Goal: Information Seeking & Learning: Find specific page/section

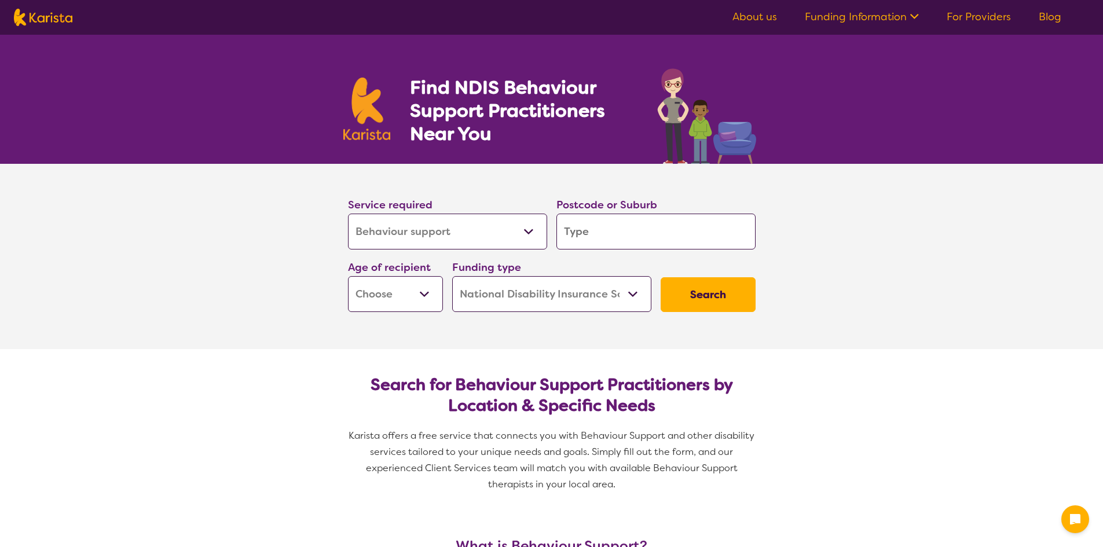
select select "Behaviour support"
select select "NDIS"
select select "Behaviour support"
select select "NDIS"
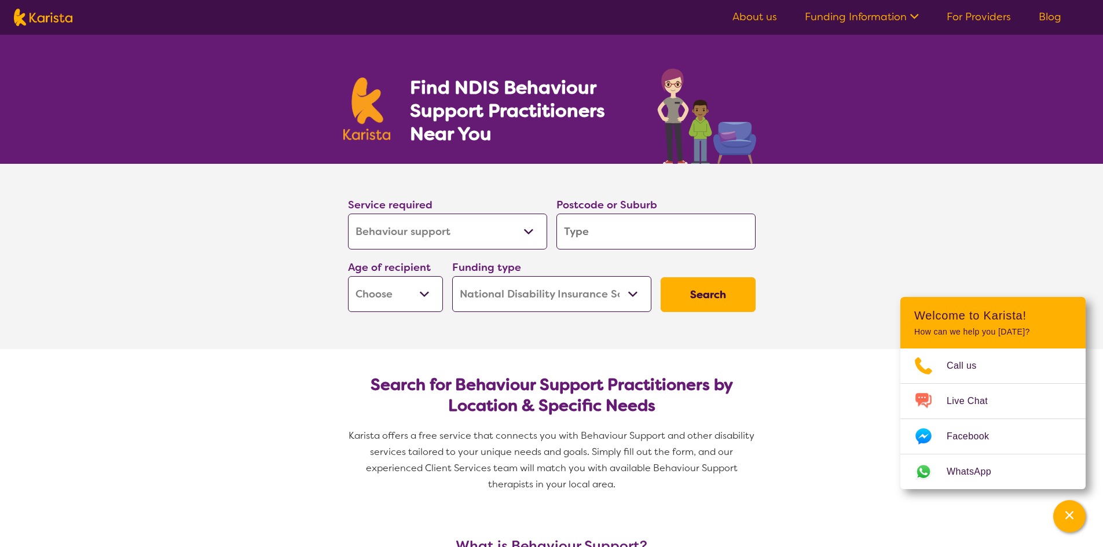
click at [572, 232] on input "search" at bounding box center [655, 232] width 199 height 36
type input "t"
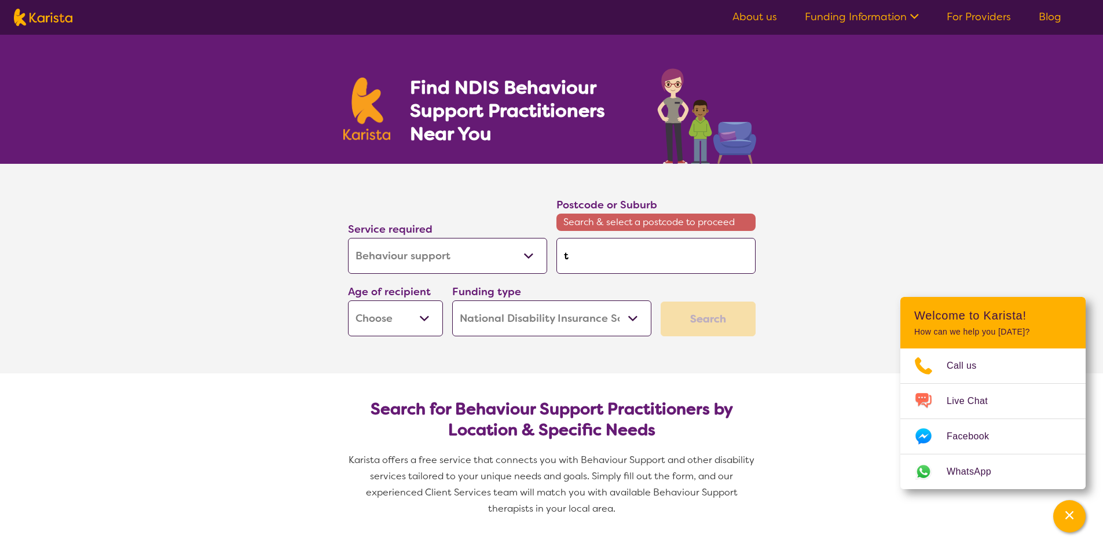
type input "to"
type input "tor"
type input "toro"
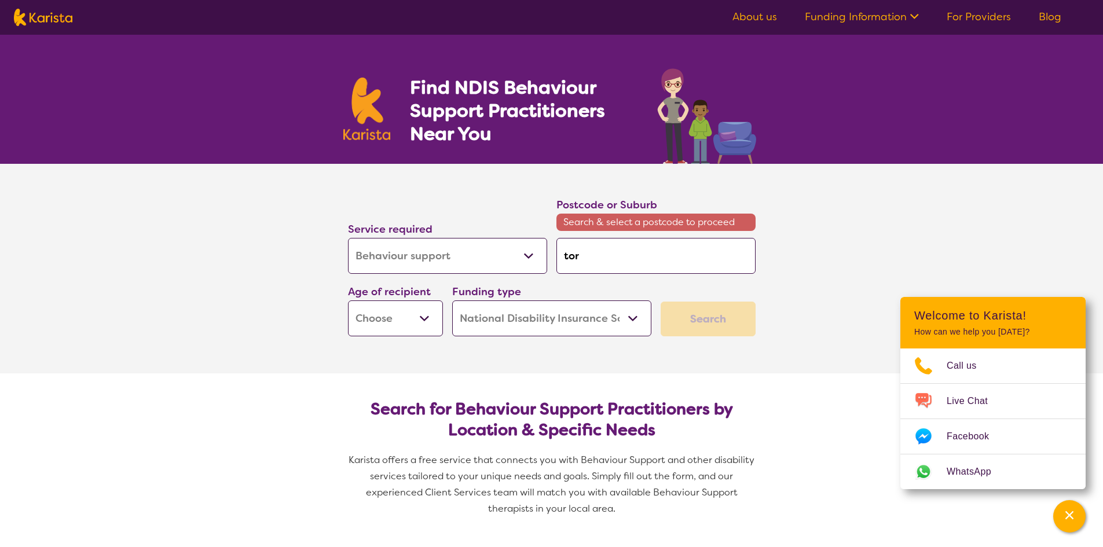
type input "toro"
type input "toron"
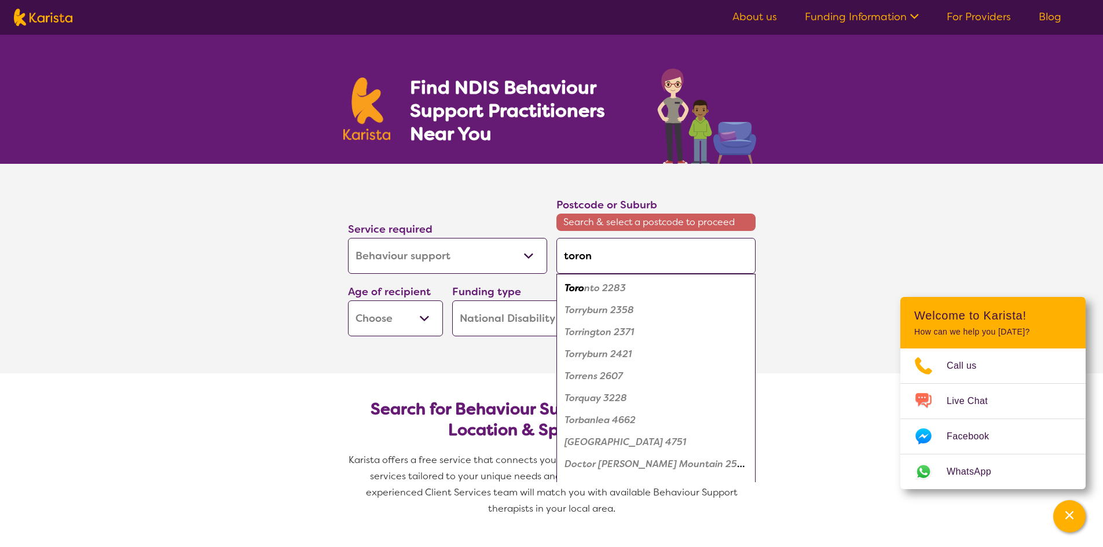
type input "toront"
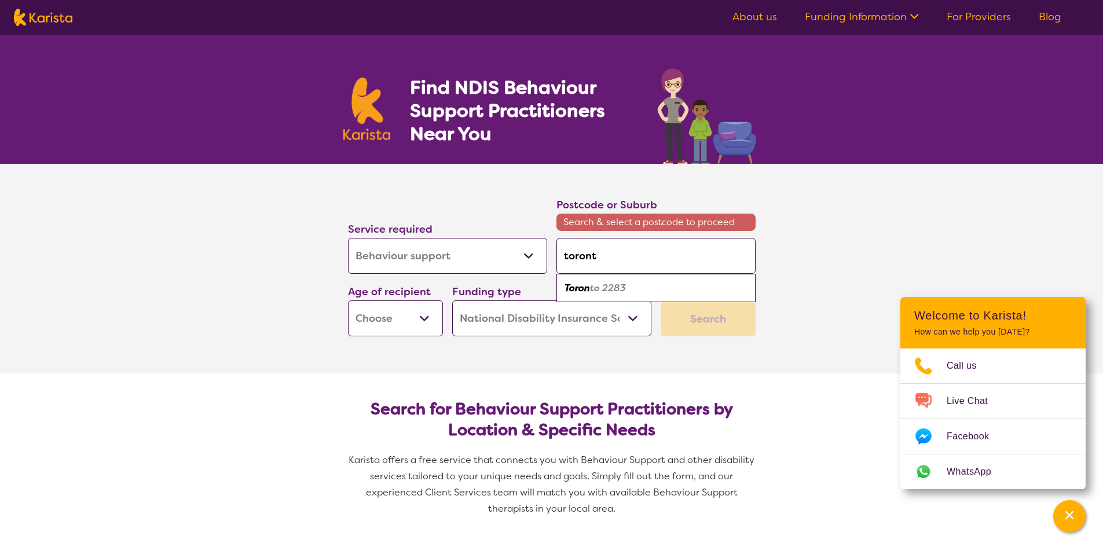
type input "toronto"
click at [577, 287] on em "Toronto" at bounding box center [613, 288] width 98 height 12
type input "2283"
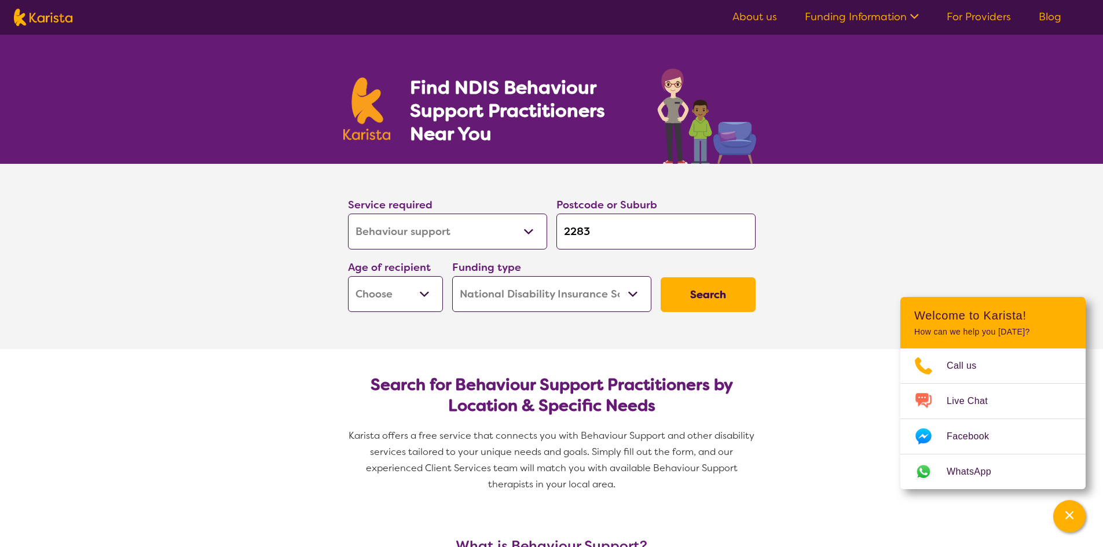
click at [576, 294] on select "Home Care Package (HCP) National Disability Insurance Scheme (NDIS) I don't know" at bounding box center [551, 294] width 199 height 36
click at [426, 295] on select "Early Childhood - 0 to 9 Child - 10 to 11 Adolescent - 12 to 17 Adult - 18 to 6…" at bounding box center [395, 294] width 95 height 36
select select "AS"
click at [348, 276] on select "Early Childhood - 0 to 9 Child - 10 to 11 Adolescent - 12 to 17 Adult - 18 to 6…" at bounding box center [395, 294] width 95 height 36
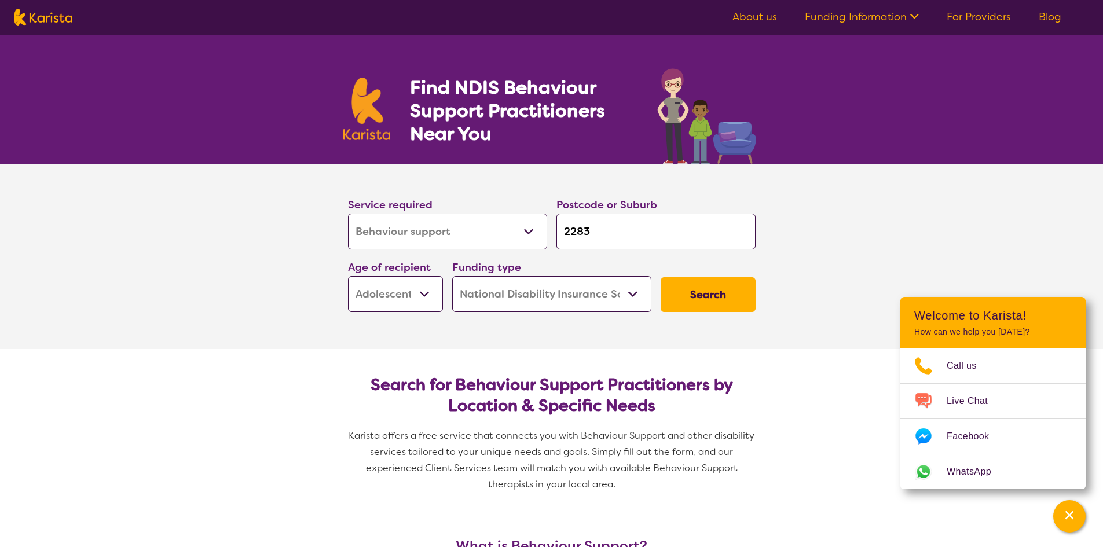
select select "AS"
click at [695, 300] on button "Search" at bounding box center [707, 294] width 95 height 35
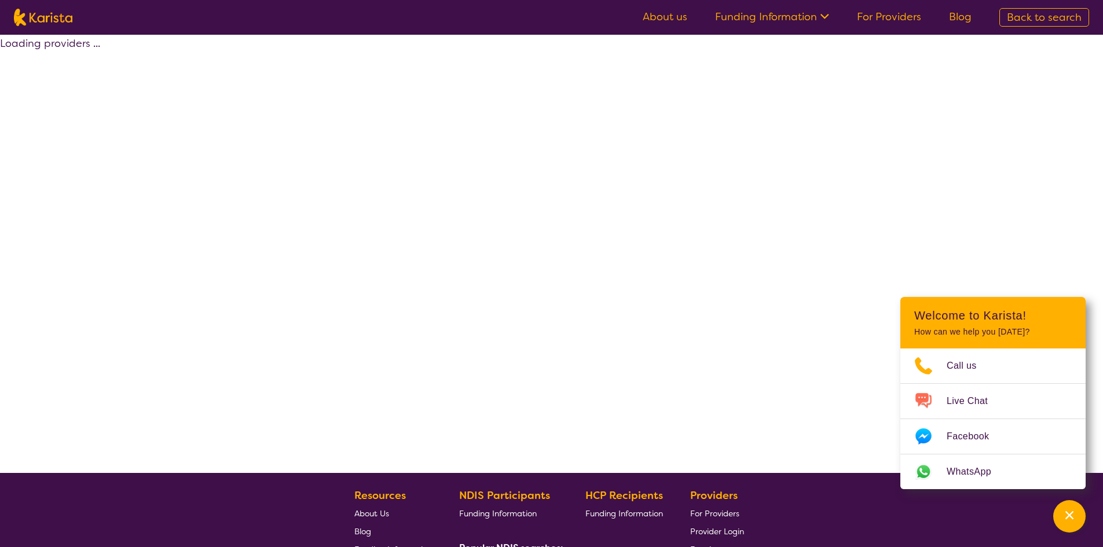
select select "by_score"
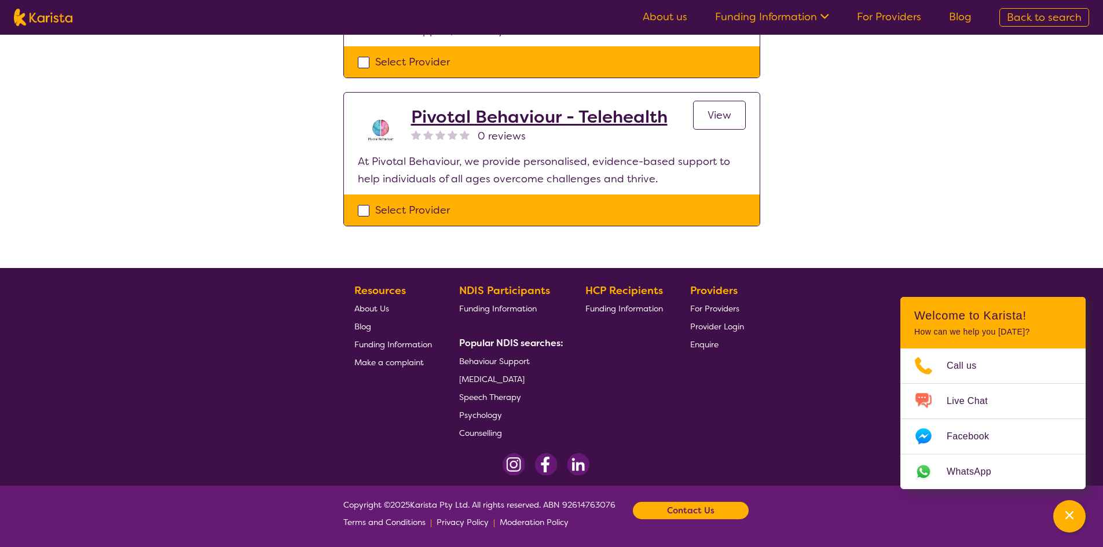
scroll to position [155, 0]
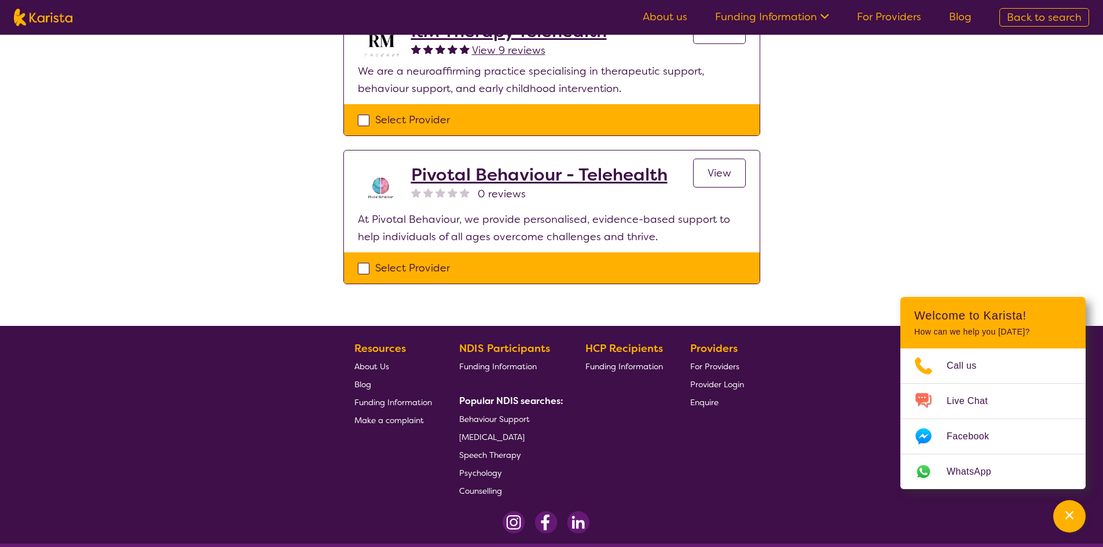
click at [502, 420] on span "Behaviour Support" at bounding box center [494, 419] width 71 height 10
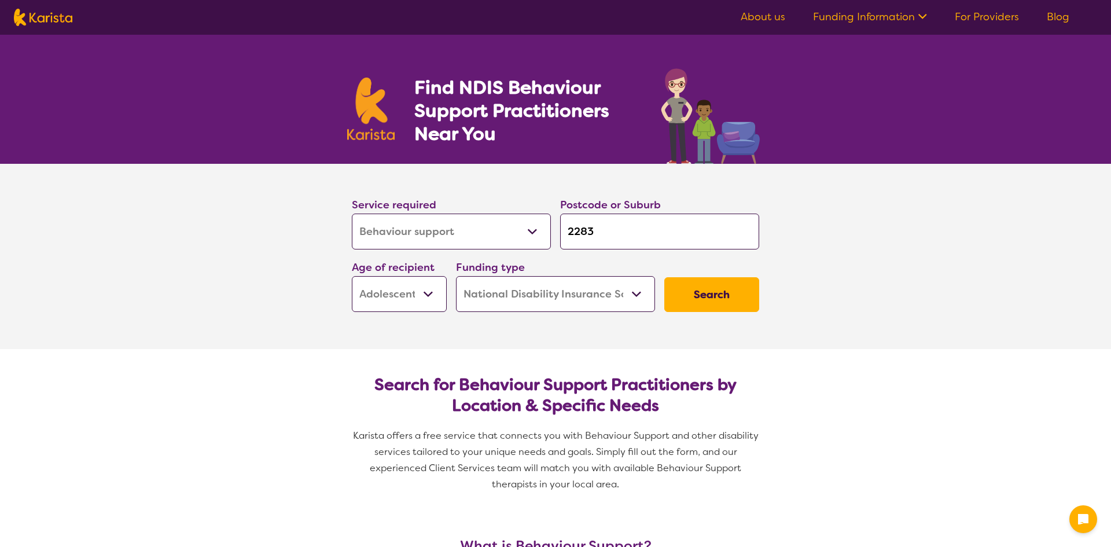
select select "Behaviour support"
select select "AS"
select select "NDIS"
select select "Behaviour support"
select select "AS"
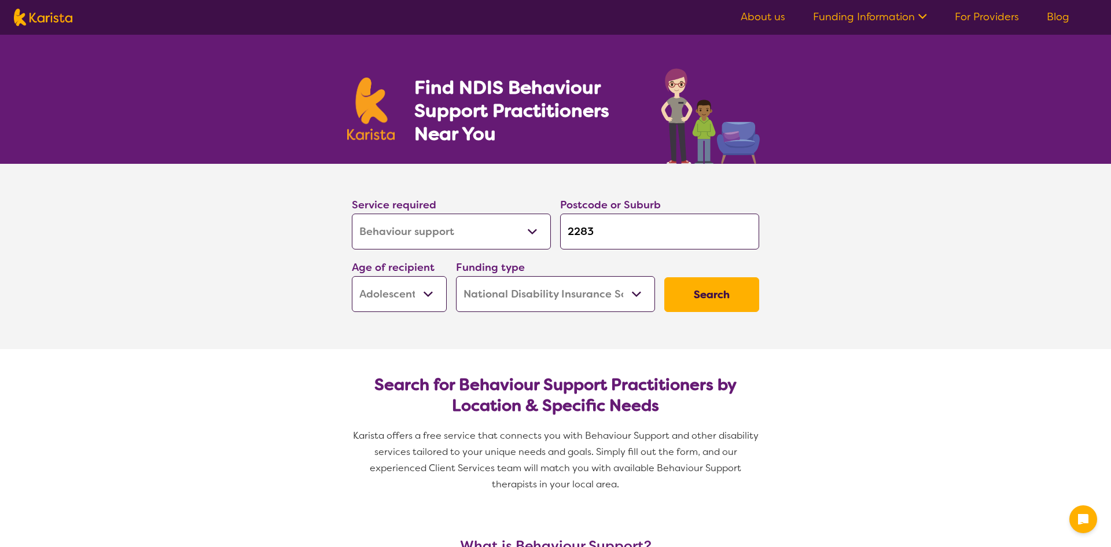
select select "NDIS"
